Goal: Task Accomplishment & Management: Use online tool/utility

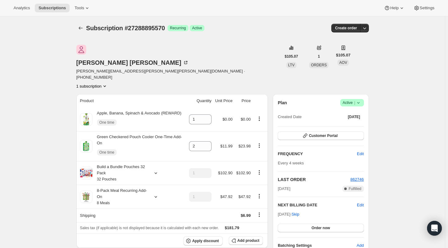
scroll to position [364, 0]
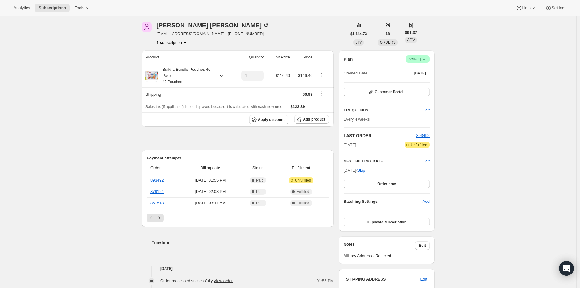
scroll to position [34, 0]
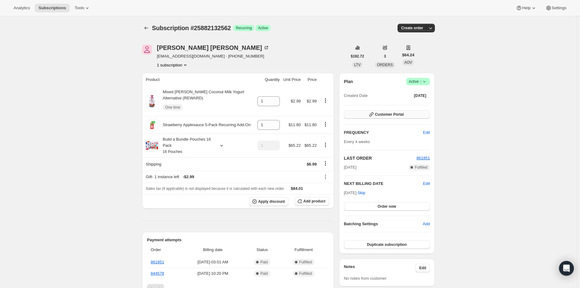
click at [395, 114] on span "Customer Portal" at bounding box center [389, 114] width 29 height 5
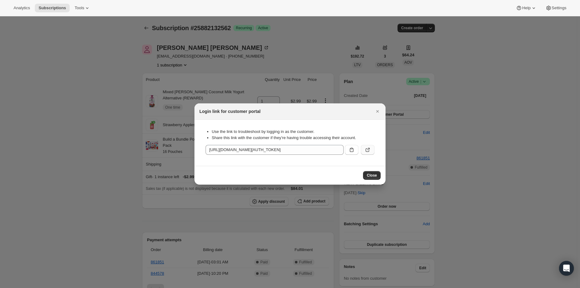
click at [370, 148] on icon ":rdd:" at bounding box center [367, 150] width 6 height 6
click at [377, 109] on icon "Close" at bounding box center [377, 111] width 6 height 6
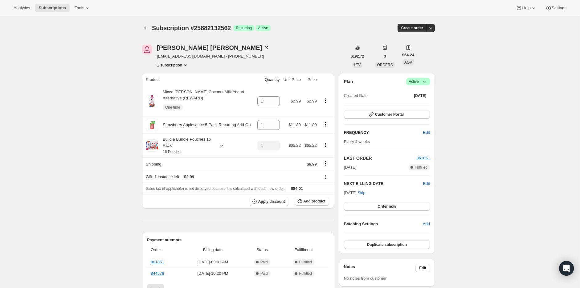
click at [171, 65] on button "1 subscription" at bounding box center [172, 65] width 31 height 6
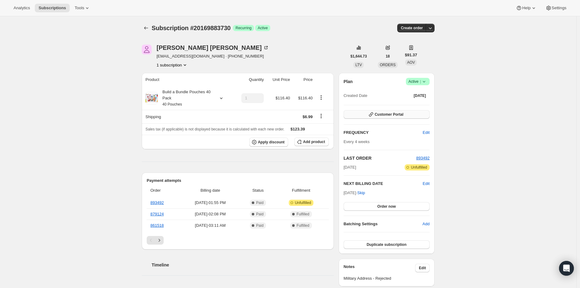
click at [404, 115] on button "Customer Portal" at bounding box center [386, 114] width 86 height 9
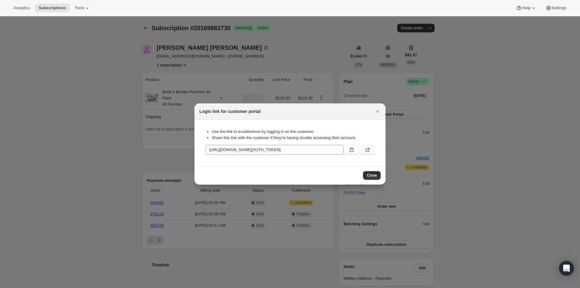
click at [369, 149] on icon ":rc0:" at bounding box center [368, 149] width 2 height 2
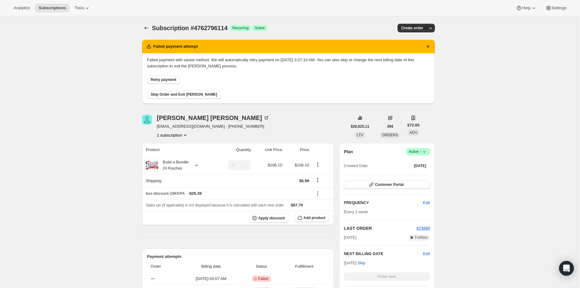
scroll to position [112, 0]
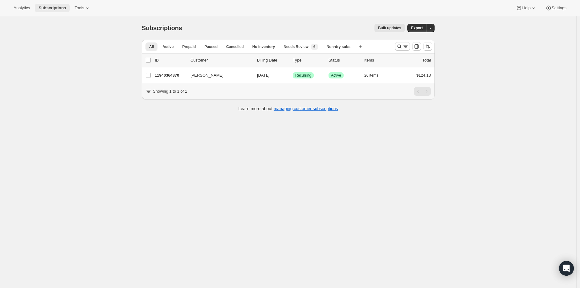
click at [47, 8] on span "Subscriptions" at bounding box center [52, 8] width 27 height 5
click at [79, 10] on span "Tools" at bounding box center [80, 8] width 10 height 5
click at [66, 44] on span "Bundles" at bounding box center [64, 41] width 14 height 5
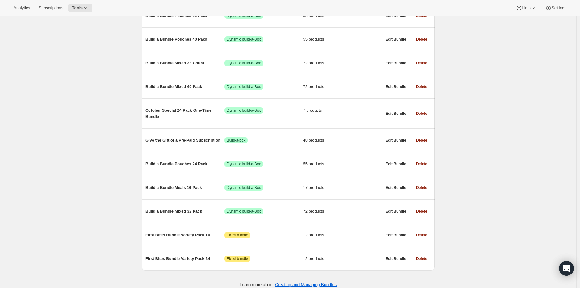
scroll to position [299, 0]
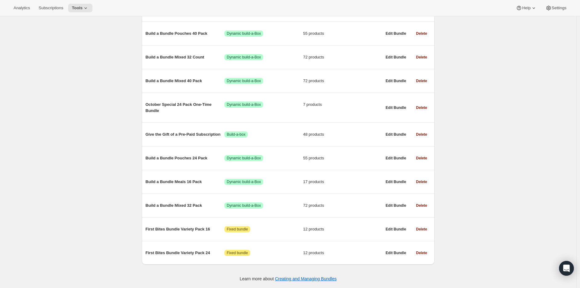
drag, startPoint x: 194, startPoint y: 206, endPoint x: 94, endPoint y: 201, distance: 100.5
click at [89, 202] on div "Bundles. This page is ready Bundles Create All time Revenue $34,494,547.61 Orde…" at bounding box center [288, 3] width 576 height 569
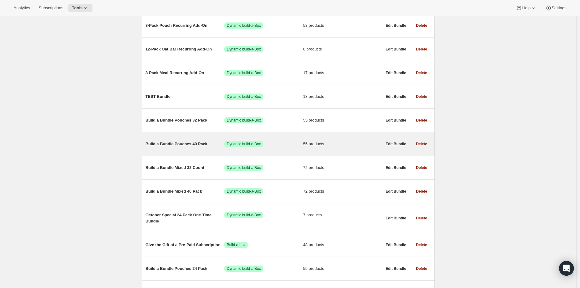
scroll to position [196, 0]
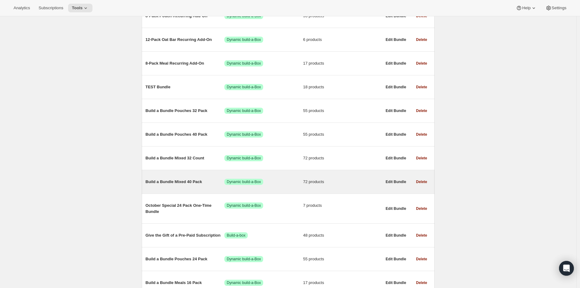
click at [181, 185] on span "Build a Bundle Mixed 40 Pack" at bounding box center [184, 182] width 79 height 6
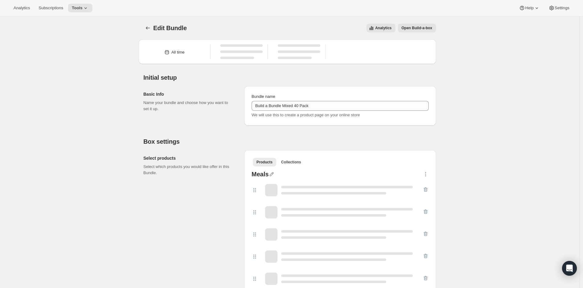
type input "Build a Bundle Mixed 40 Pack"
checkbox input "true"
select select "gid://shopify/ProductVariant/41182201774162_e143ae9f-052c-4d0a-9eb4-a0f33d9d72e0"
select select "MINIMUM"
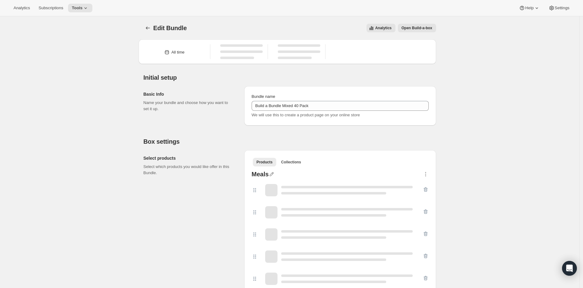
type input "Select at least 8 meals"
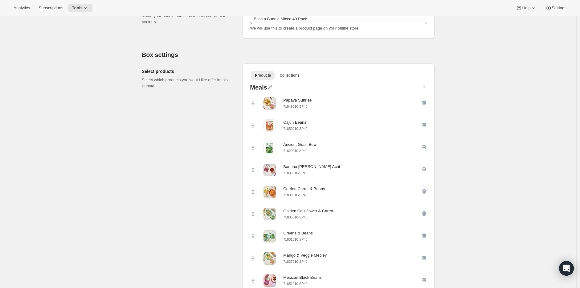
scroll to position [68, 0]
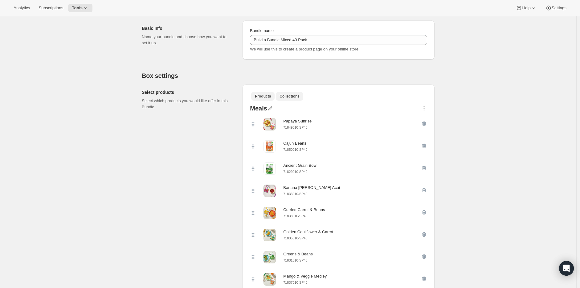
click at [292, 93] on button "Collections" at bounding box center [289, 96] width 27 height 9
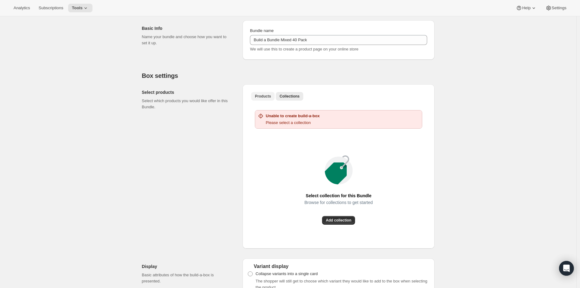
click at [258, 97] on span "Products" at bounding box center [263, 96] width 16 height 5
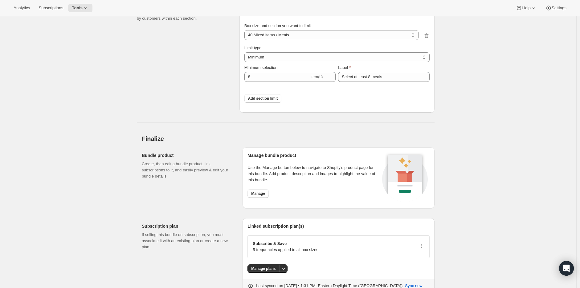
scroll to position [2460, 0]
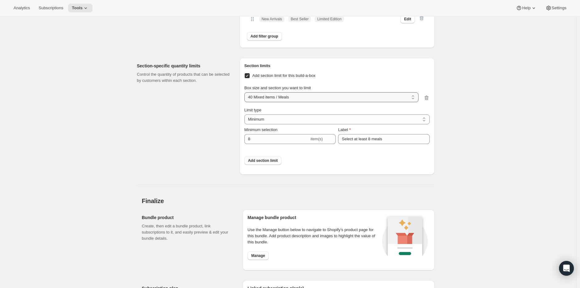
click at [289, 102] on select "40 Mixed items / Meals 40 Mixed items / Refrigerated Oat Bars 40 Mixed items / …" at bounding box center [331, 97] width 174 height 10
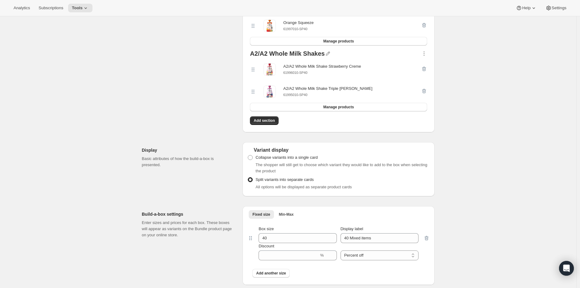
scroll to position [1912, 0]
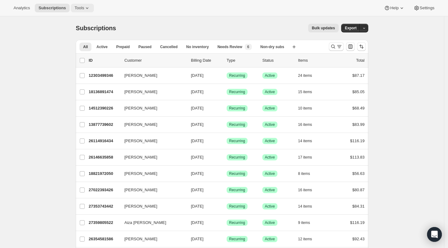
click at [79, 6] on span "Tools" at bounding box center [80, 8] width 10 height 5
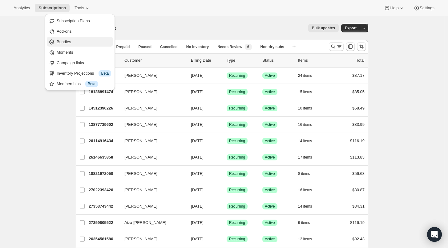
click at [69, 42] on span "Bundles" at bounding box center [64, 41] width 14 height 5
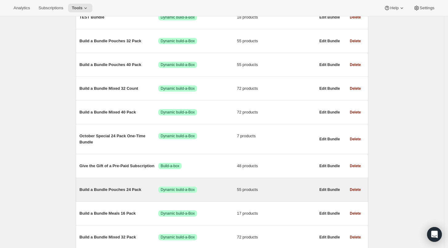
scroll to position [308, 0]
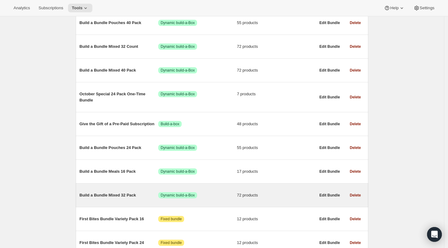
click at [127, 87] on span "Build a Bundle Mixed 32 Pack" at bounding box center [118, 195] width 79 height 6
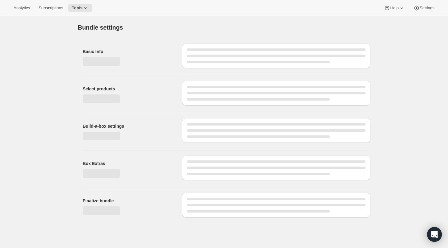
type input "Build a Bundle Mixed 32 Pack"
checkbox input "true"
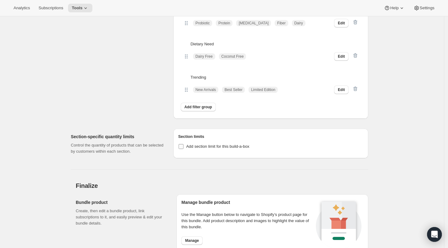
click at [184, 87] on input "Add section limit for this build-a-box" at bounding box center [181, 146] width 5 height 5
checkbox input "true"
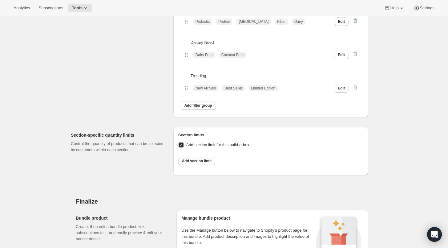
click at [188, 87] on span "Add section limit" at bounding box center [197, 160] width 30 height 5
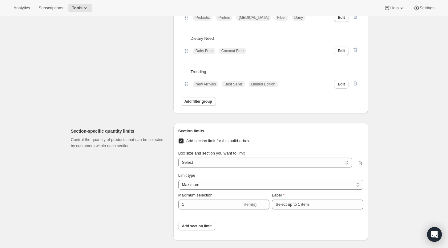
scroll to position [2374, 0]
click at [188, 87] on select "32 items / Meals 32 items / Refrigerated Oat Bars 32 items / Featured 32 items …" at bounding box center [265, 162] width 174 height 10
select select "gid://shopify/ProductVariant/42122698981458_33fb72c6-6dbd-426c-8527-91f8707433e9"
click at [180, 87] on select "32 items / Meals 32 items / Refrigerated Oat Bars 32 items / Featured 32 items …" at bounding box center [265, 162] width 174 height 10
click at [188, 87] on select "Maximum Minimum Both" at bounding box center [270, 184] width 185 height 10
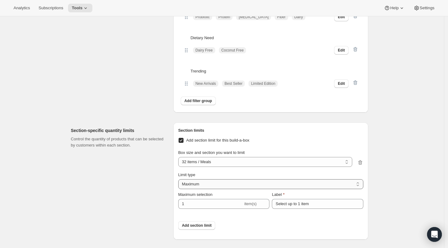
select select "MINIMUM"
click at [180, 87] on select "Maximum Minimum Both" at bounding box center [270, 184] width 185 height 10
type input "Select at least 1 item"
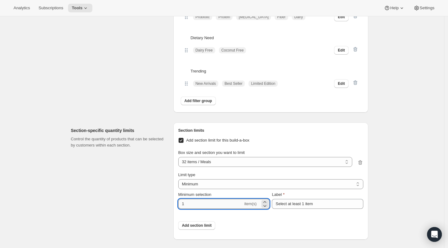
click at [188, 87] on input "1" at bounding box center [210, 204] width 65 height 10
type input "8"
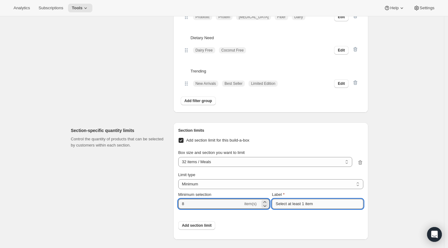
click at [188, 87] on input "Select at least 1 item" at bounding box center [317, 204] width 91 height 10
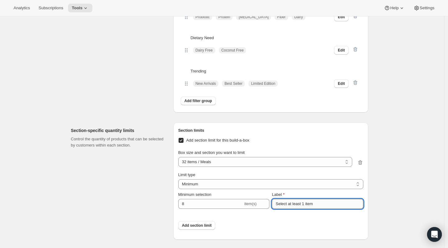
click at [188, 87] on input "Select at least 1 item" at bounding box center [317, 204] width 91 height 10
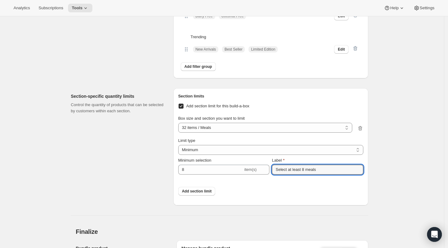
scroll to position [2442, 0]
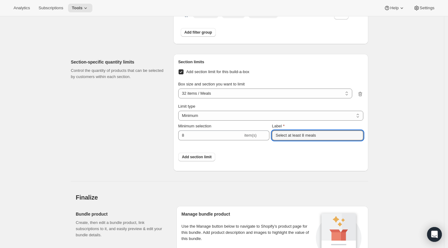
type input "Select at least 8 meals"
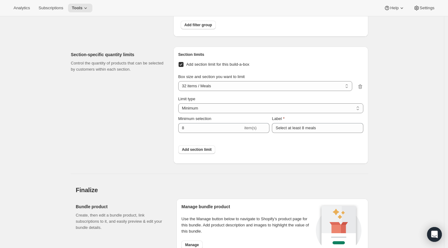
scroll to position [2442, 0]
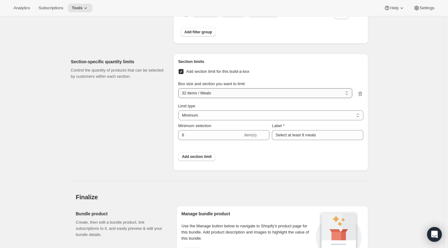
click at [188, 87] on select "32 items / Meals 32 items / Refrigerated Oat Bars 32 items / Featured 32 items …" at bounding box center [265, 93] width 174 height 10
click at [108, 87] on div "Section-specific quantity limits Control the quantity of products that can be s…" at bounding box center [120, 112] width 98 height 117
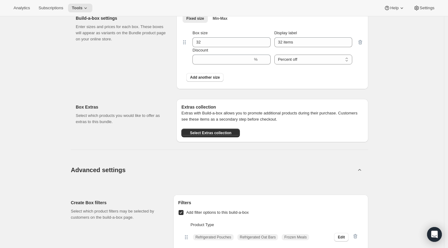
scroll to position [1985, 0]
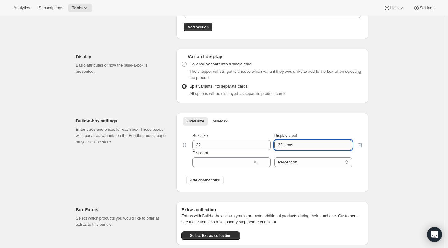
drag, startPoint x: 283, startPoint y: 160, endPoint x: 288, endPoint y: 159, distance: 5.0
click at [188, 87] on input "32 items" at bounding box center [313, 145] width 78 height 10
type input "32 Mixed items"
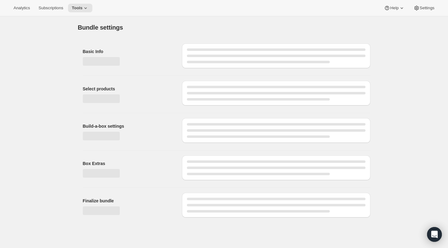
scroll to position [0, 0]
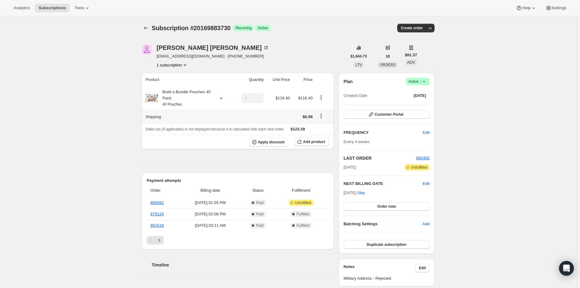
scroll to position [34, 0]
